Goal: Check status: Check status

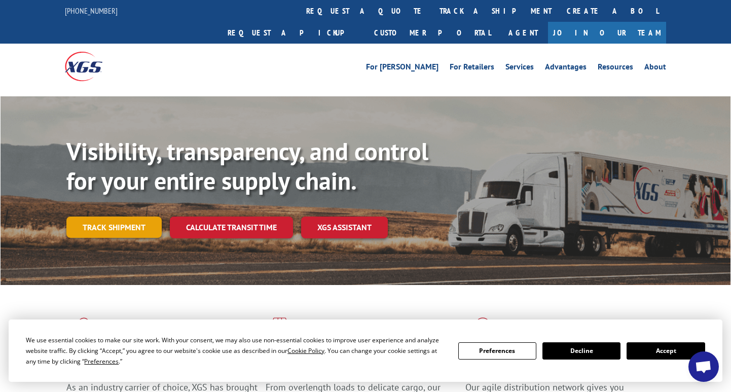
click at [112, 217] on link "Track shipment" at bounding box center [113, 227] width 95 height 21
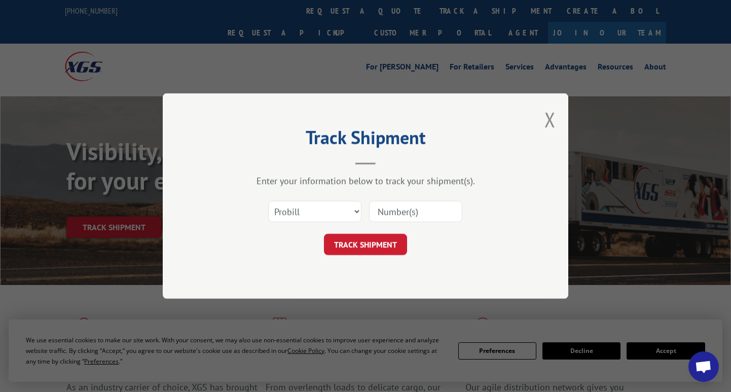
click at [407, 217] on input at bounding box center [415, 211] width 93 height 21
paste input "17622566"
type input "17622566"
click at [372, 244] on button "TRACK SHIPMENT" at bounding box center [365, 244] width 83 height 21
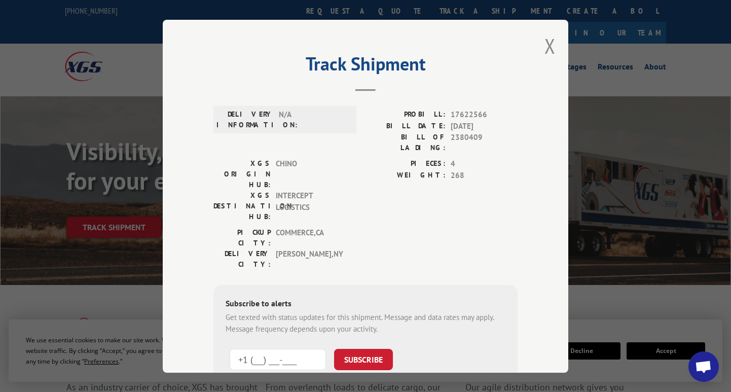
click at [287, 349] on input "+1 (___) ___-____" at bounding box center [278, 359] width 96 height 21
type input "[PHONE_NUMBER]"
click at [371, 349] on button "SUBSCRIBE" at bounding box center [363, 359] width 59 height 21
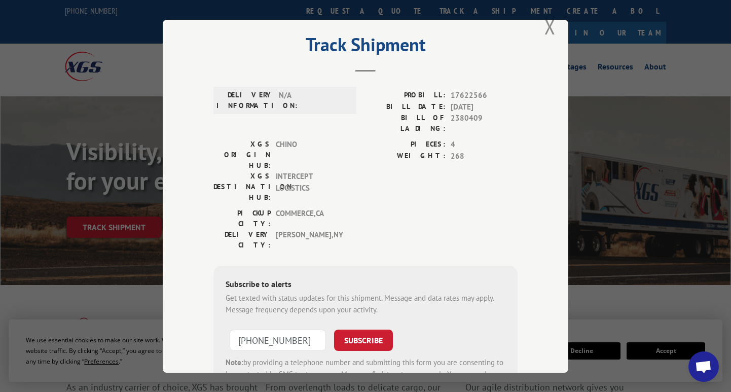
scroll to position [81, 0]
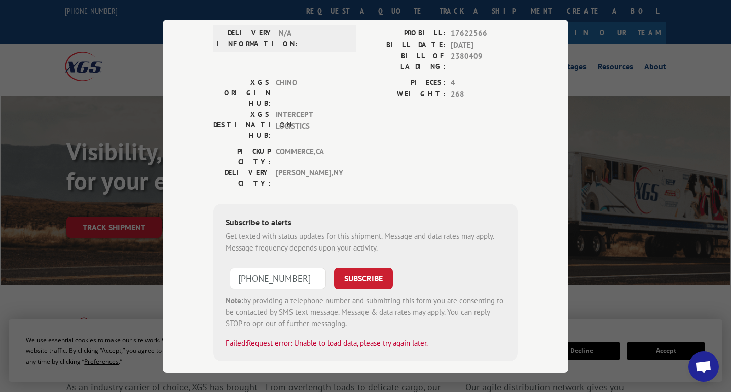
click at [290, 268] on input "[PHONE_NUMBER]" at bounding box center [278, 278] width 96 height 21
click at [380, 268] on button "SUBSCRIBE" at bounding box center [363, 278] width 59 height 21
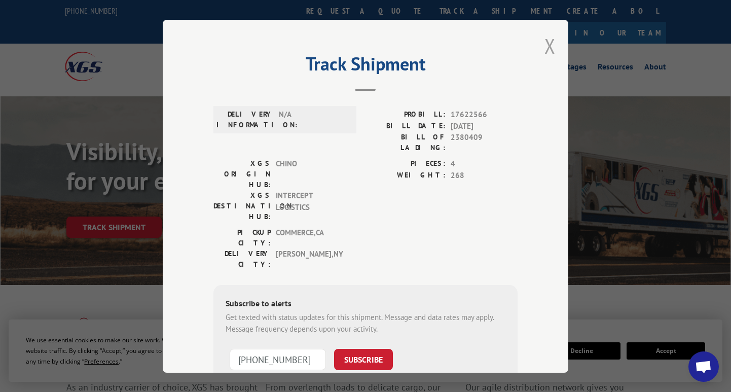
click at [554, 43] on button "Close modal" at bounding box center [550, 45] width 11 height 27
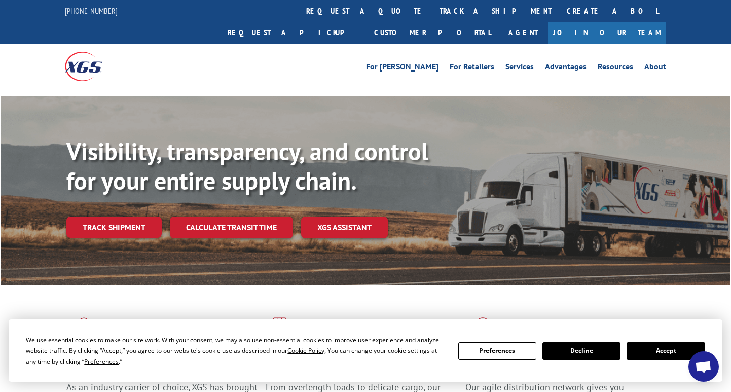
click at [655, 344] on button "Accept" at bounding box center [666, 350] width 78 height 17
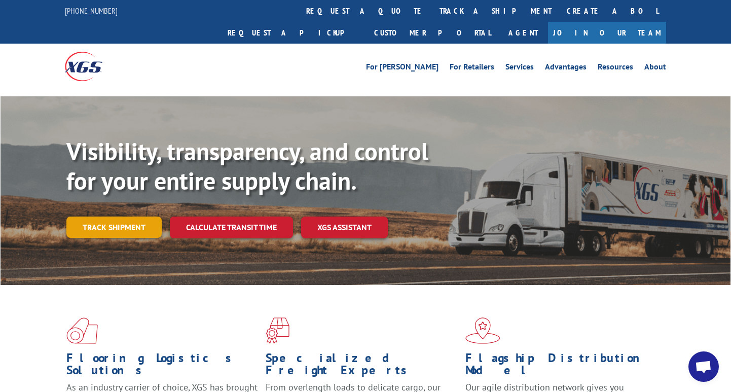
click at [122, 217] on link "Track shipment" at bounding box center [113, 227] width 95 height 21
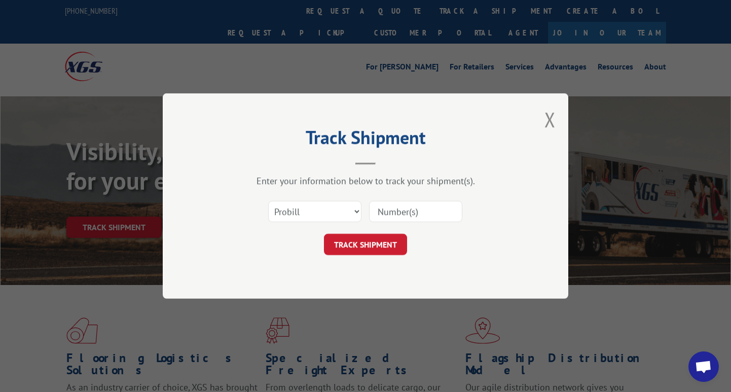
click at [393, 201] on input at bounding box center [415, 211] width 93 height 21
type input "17622566"
click at [374, 248] on button "TRACK SHIPMENT" at bounding box center [365, 244] width 83 height 21
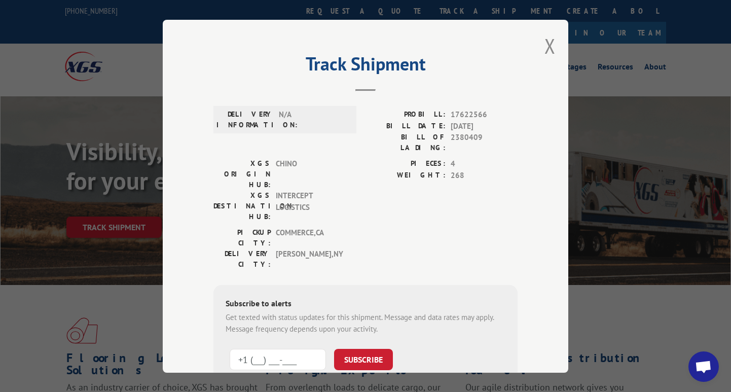
click at [239, 349] on input "+1 (___) ___-____" at bounding box center [278, 359] width 96 height 21
type input "[PHONE_NUMBER]"
click at [379, 349] on button "SUBSCRIBE" at bounding box center [363, 359] width 59 height 21
click at [548, 53] on button "Close modal" at bounding box center [550, 45] width 11 height 27
